Goal: Transaction & Acquisition: Purchase product/service

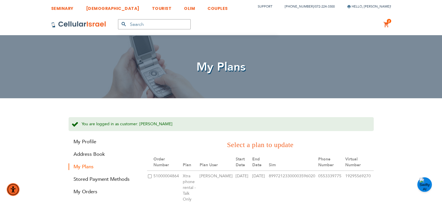
click at [386, 25] on link "2 2 items My Cart" at bounding box center [386, 24] width 6 height 7
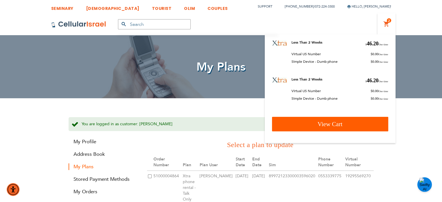
click at [323, 127] on span "View Cart" at bounding box center [330, 124] width 25 height 7
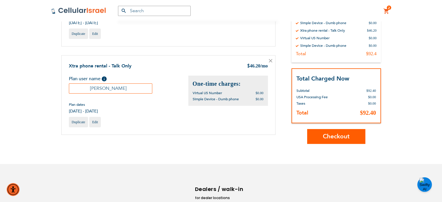
scroll to position [119, 0]
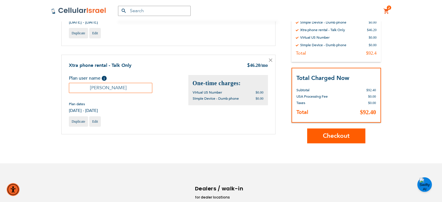
click at [325, 130] on button "Checkout" at bounding box center [336, 135] width 58 height 15
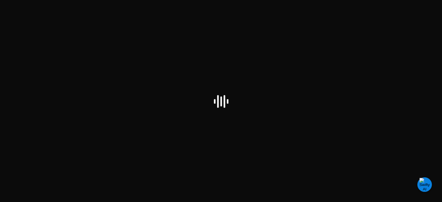
click at [325, 130] on div at bounding box center [221, 101] width 442 height 202
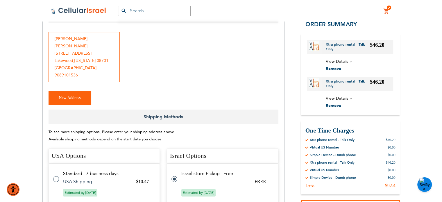
scroll to position [97, 0]
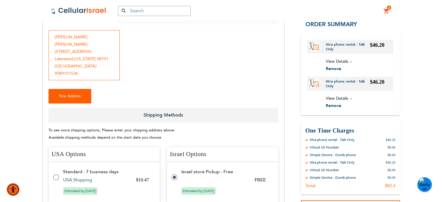
click at [70, 94] on span "New Address" at bounding box center [70, 96] width 22 height 4
select select "US"
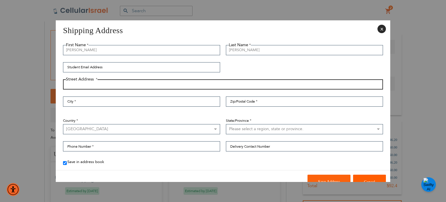
click at [107, 86] on input "Street Address: Line 1" at bounding box center [223, 84] width 320 height 10
type input "7 Sami Dr"
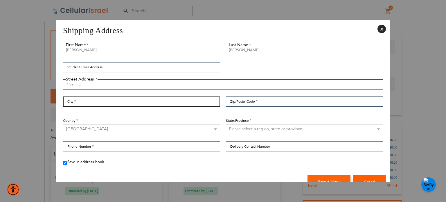
click at [105, 103] on input "City" at bounding box center [141, 101] width 157 height 10
type input "Howell"
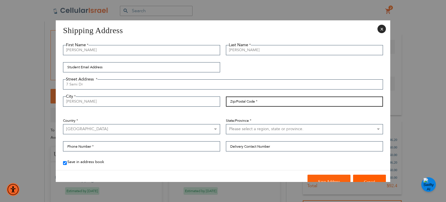
click at [252, 104] on input "Zip/Postal Code" at bounding box center [304, 101] width 157 height 10
type input "07731"
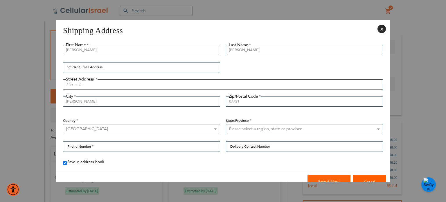
click at [254, 126] on select "Please select a region, state or province. Alabama Alaska American Samoa Arizon…" at bounding box center [304, 129] width 157 height 10
select select "41"
click at [226, 124] on select "Please select a region, state or province. Alabama Alaska American Samoa Arizon…" at bounding box center [304, 129] width 157 height 10
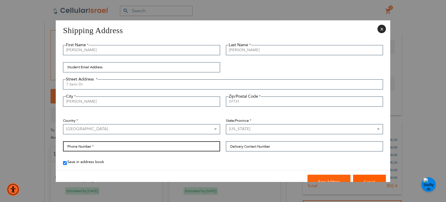
click at [109, 145] on input "Phone Number" at bounding box center [141, 146] width 157 height 10
click at [83, 149] on input "9089101536" at bounding box center [141, 146] width 157 height 10
type input "9089101536"
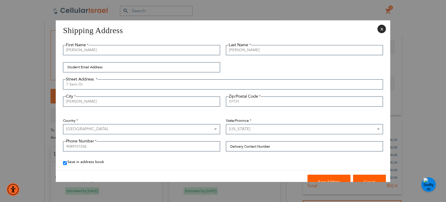
click at [320, 175] on button "Save Address" at bounding box center [329, 182] width 43 height 15
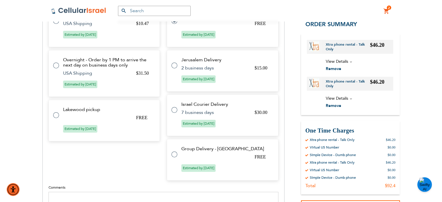
scroll to position [241, 0]
click at [104, 99] on tr "Lakewood pickup FREE Estimated by Sep 27th, 2025" at bounding box center [105, 120] width 112 height 42
radio input "true"
radio input "false"
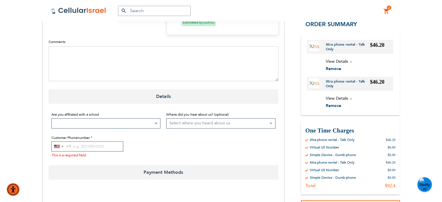
scroll to position [386, 0]
click at [101, 141] on input "Customer Phonenumber" at bounding box center [87, 146] width 72 height 10
paste input "9089101536"
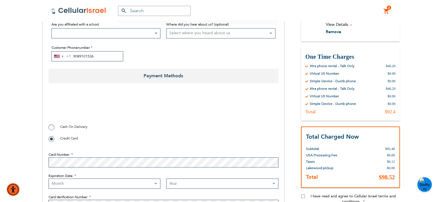
scroll to position [474, 0]
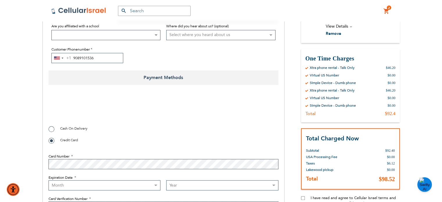
type input "9089101536"
checkbox input "true"
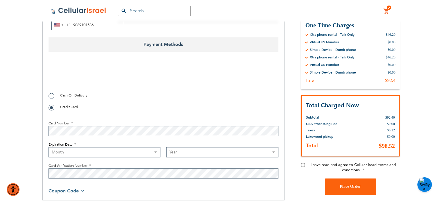
scroll to position [510, 0]
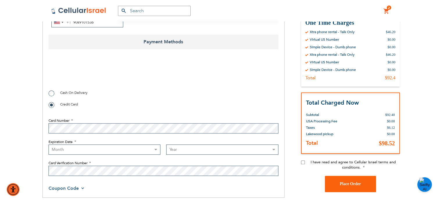
click at [126, 144] on select "Month 01 - January 02 - February 03 - March 04 - April 05 - May 06 - June 07 - …" at bounding box center [105, 149] width 112 height 10
select select "10"
click at [49, 144] on select "Month 01 - January 02 - February 03 - March 04 - April 05 - May 06 - June 07 - …" at bounding box center [105, 149] width 112 height 10
click at [178, 144] on select "Year 2025 2026 2027 2028 2029 2030 2031 2032 2033 2034 2035 2036 2037 2038 2039…" at bounding box center [222, 149] width 112 height 10
select select "2028"
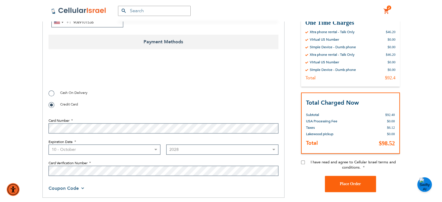
click at [166, 144] on select "Year 2025 2026 2027 2028 2029 2030 2031 2032 2033 2034 2035 2036 2037 2038 2039…" at bounding box center [222, 149] width 112 height 10
click at [302, 160] on input "I have read and agree to Cellular Israel terms and conditions." at bounding box center [303, 162] width 4 height 4
checkbox input "true"
click at [343, 182] on span "Place Order" at bounding box center [350, 184] width 21 height 4
